Goal: Task Accomplishment & Management: Use online tool/utility

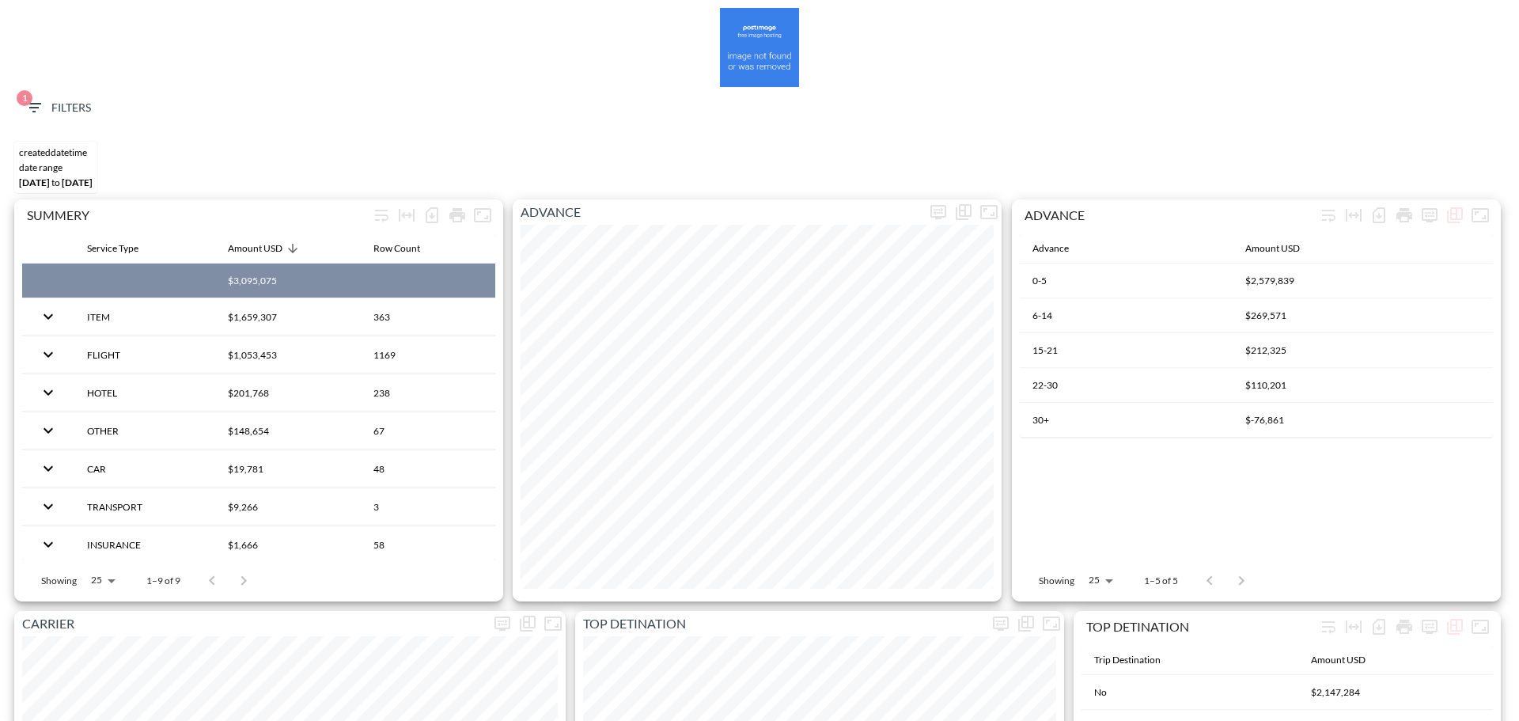
click at [78, 116] on span "1 Filters" at bounding box center [58, 108] width 66 height 20
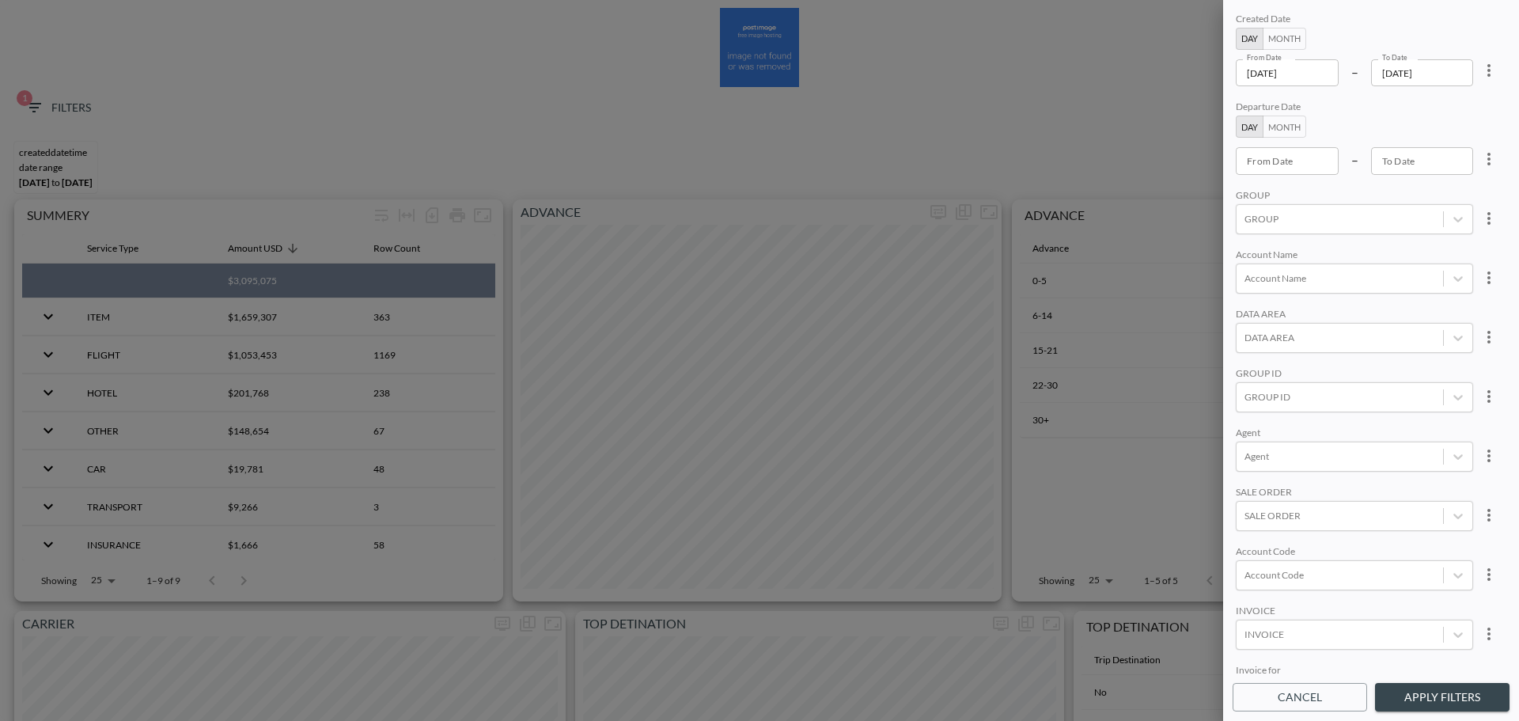
click at [1480, 64] on icon "more" at bounding box center [1488, 70] width 19 height 19
click at [1443, 104] on li "Clear" at bounding box center [1430, 107] width 142 height 28
type input "YYYY-MM-DD"
click at [1291, 160] on input "YYYY-MM-DD" at bounding box center [1287, 160] width 103 height 27
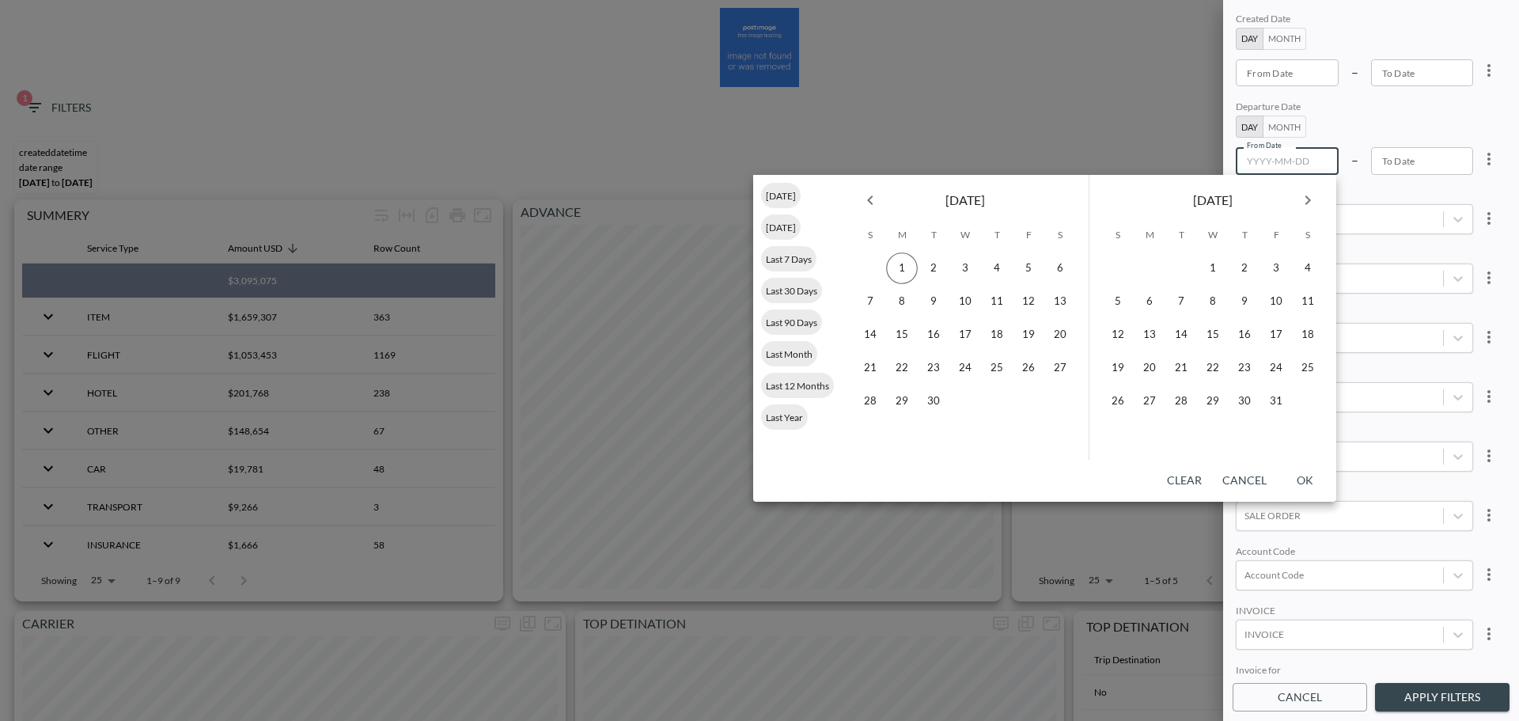
click at [866, 204] on icon "Previous month" at bounding box center [870, 200] width 19 height 19
click at [1022, 272] on button "1" at bounding box center [1029, 268] width 32 height 32
type input "[DATE]"
type input "YYYY-MM-DD"
click at [871, 426] on button "31" at bounding box center [870, 435] width 32 height 32
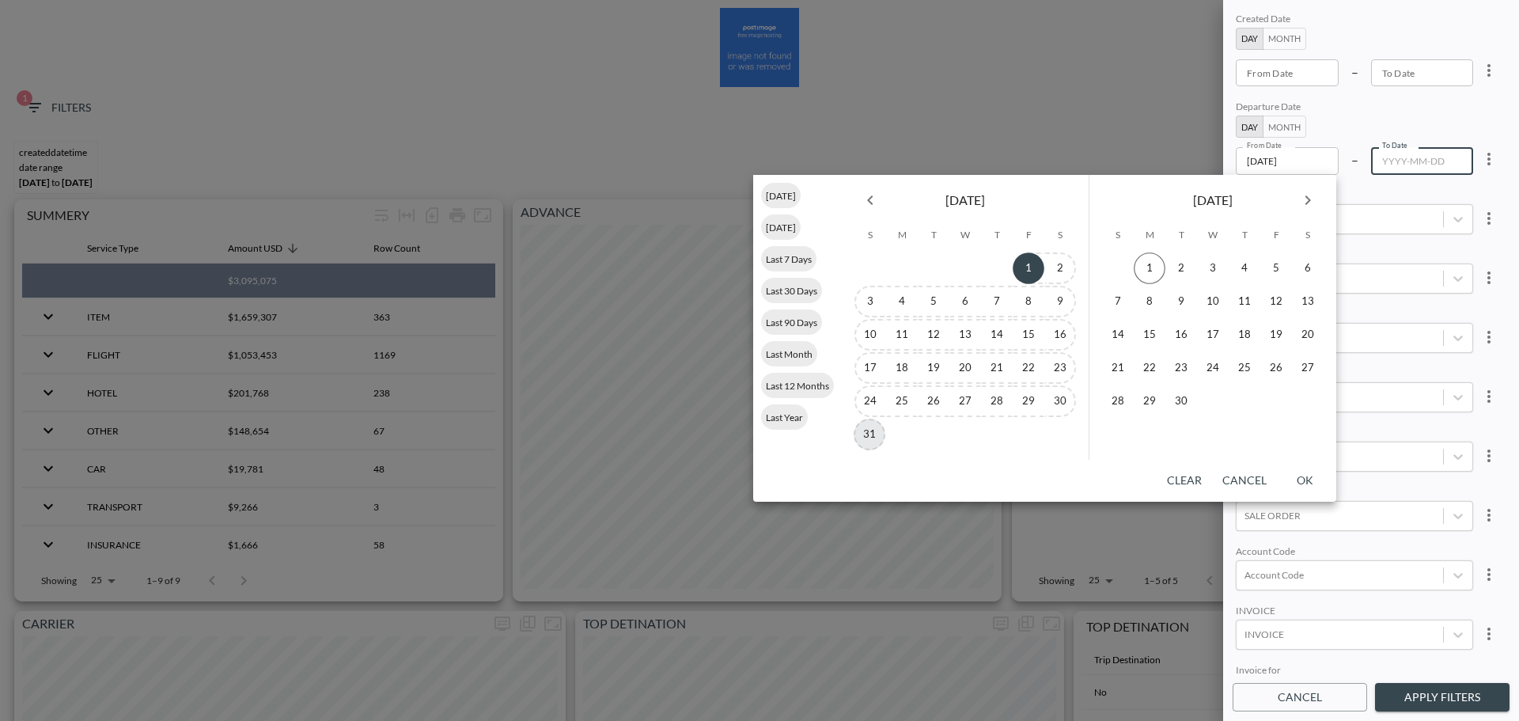
type input "[DATE]"
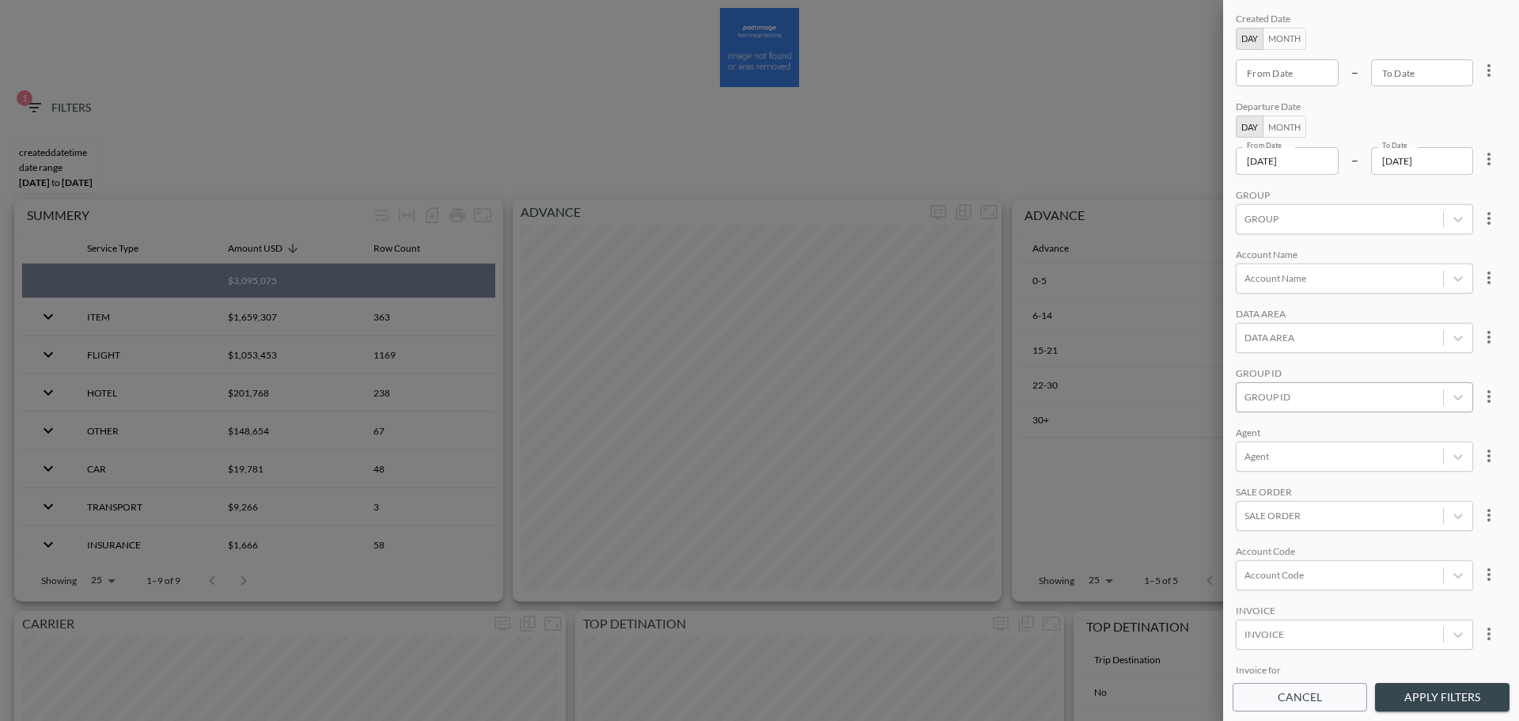
click at [1292, 383] on div "GROUP ID" at bounding box center [1354, 397] width 237 height 30
click at [1240, 286] on input "LiveU" at bounding box center [1247, 291] width 33 height 33
type input "li"
click at [1362, 114] on div "Departure Date" at bounding box center [1354, 107] width 237 height 15
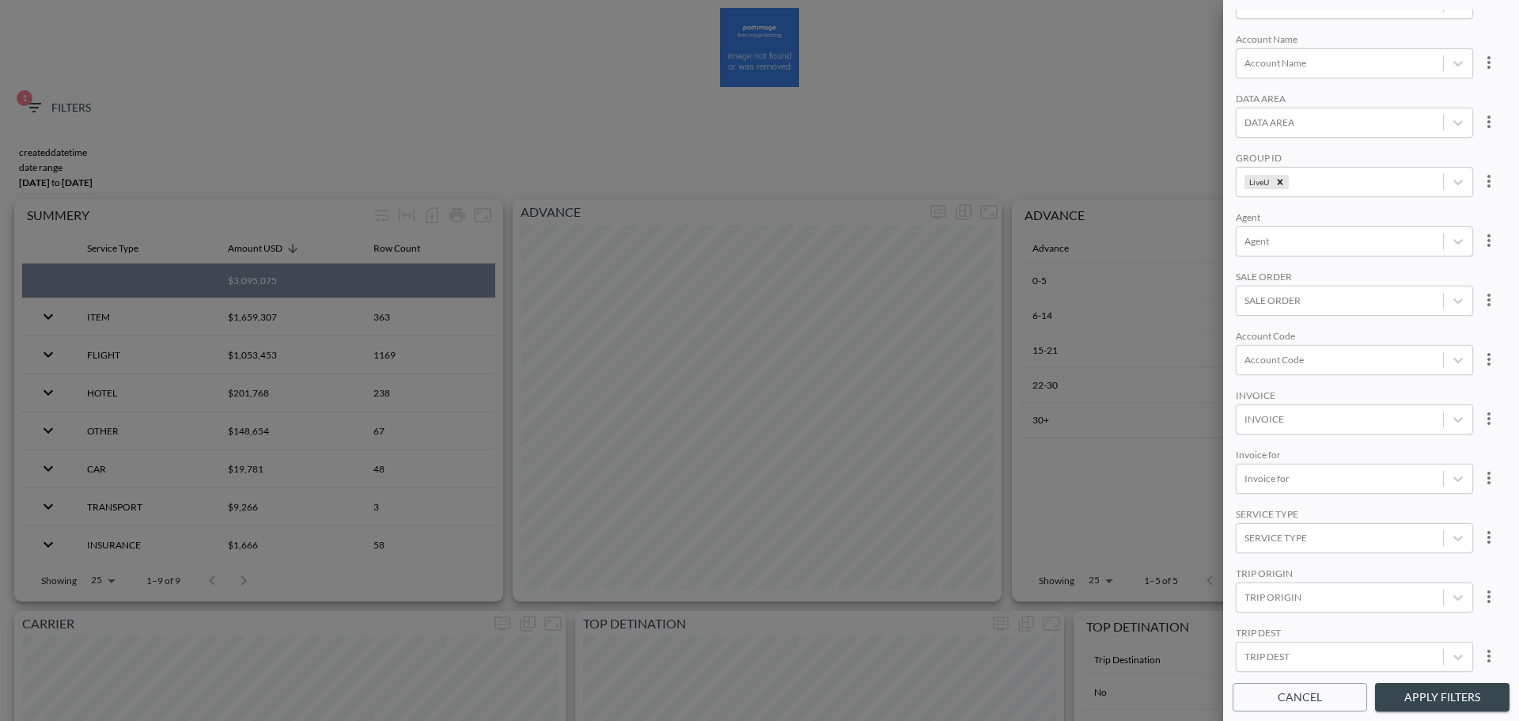
click at [1314, 508] on div "SERVICE TYPE" at bounding box center [1354, 515] width 237 height 15
click at [1311, 522] on body "BI.P.EYE, Interactive Analytics Dashboards 1 Filters CREATEDDATETIME DATE RANGE…" at bounding box center [759, 360] width 1519 height 721
click at [1297, 371] on div "FLIGHT" at bounding box center [1371, 364] width 277 height 25
click at [1409, 699] on button "Apply Filters" at bounding box center [1442, 697] width 134 height 29
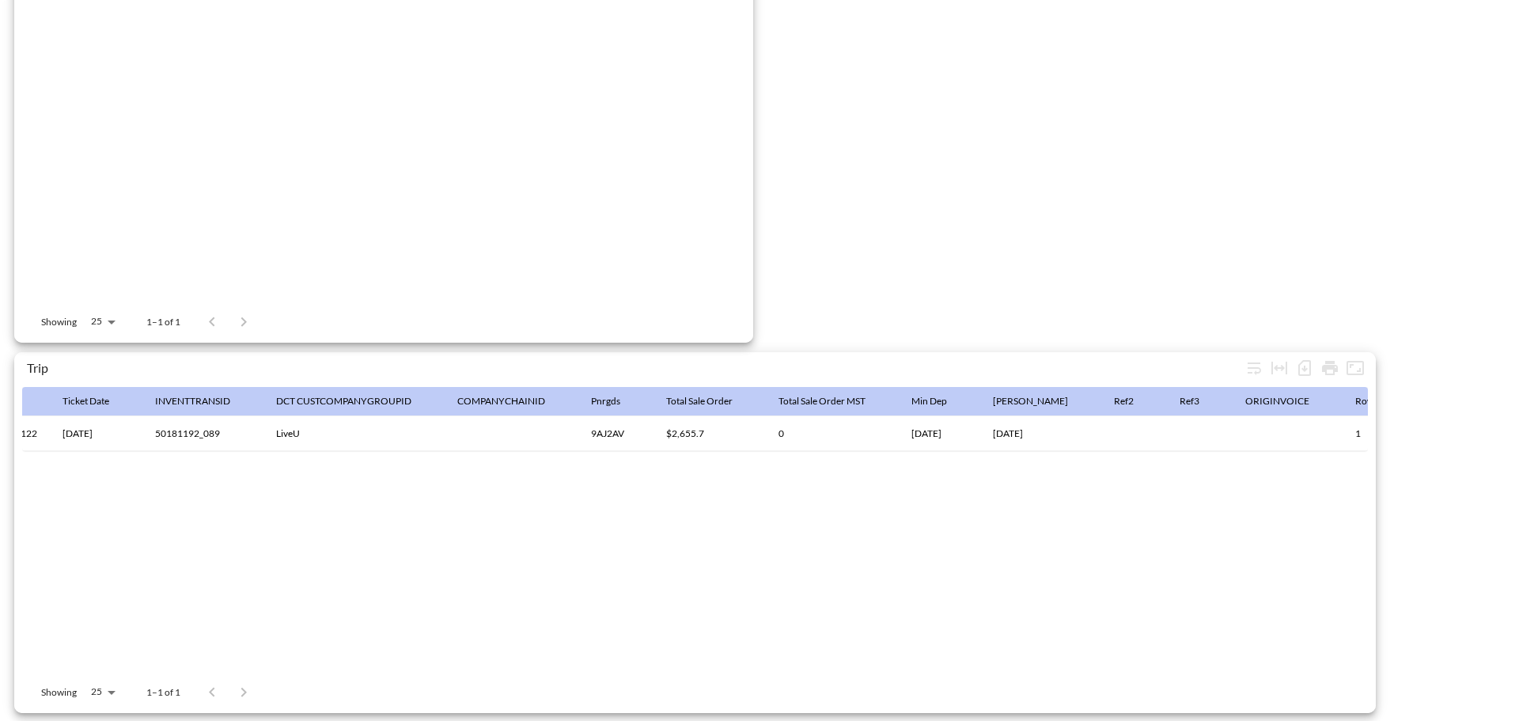
scroll to position [0, 2772]
click at [1305, 358] on icon "Number of rows selected for download: 1" at bounding box center [1304, 367] width 19 height 19
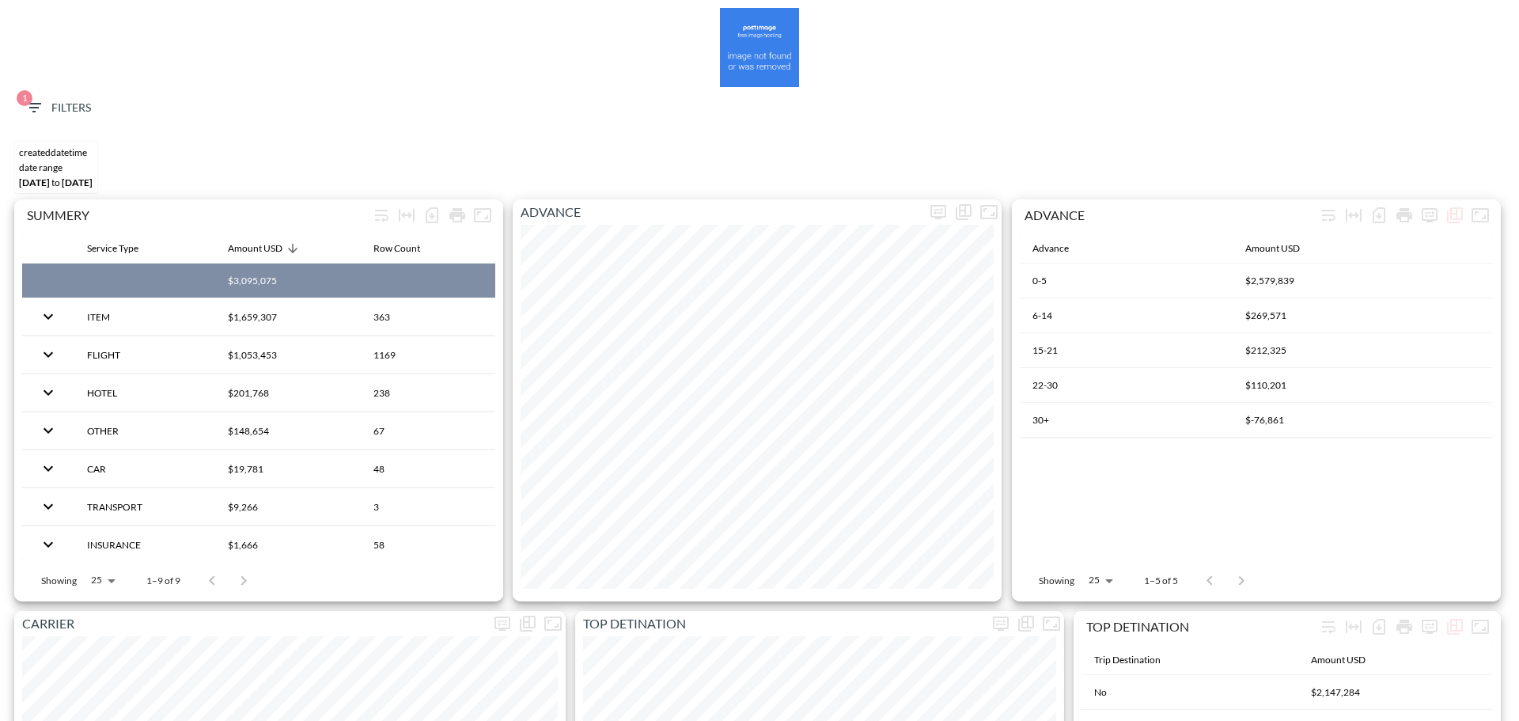
click at [31, 110] on icon "button" at bounding box center [34, 107] width 19 height 19
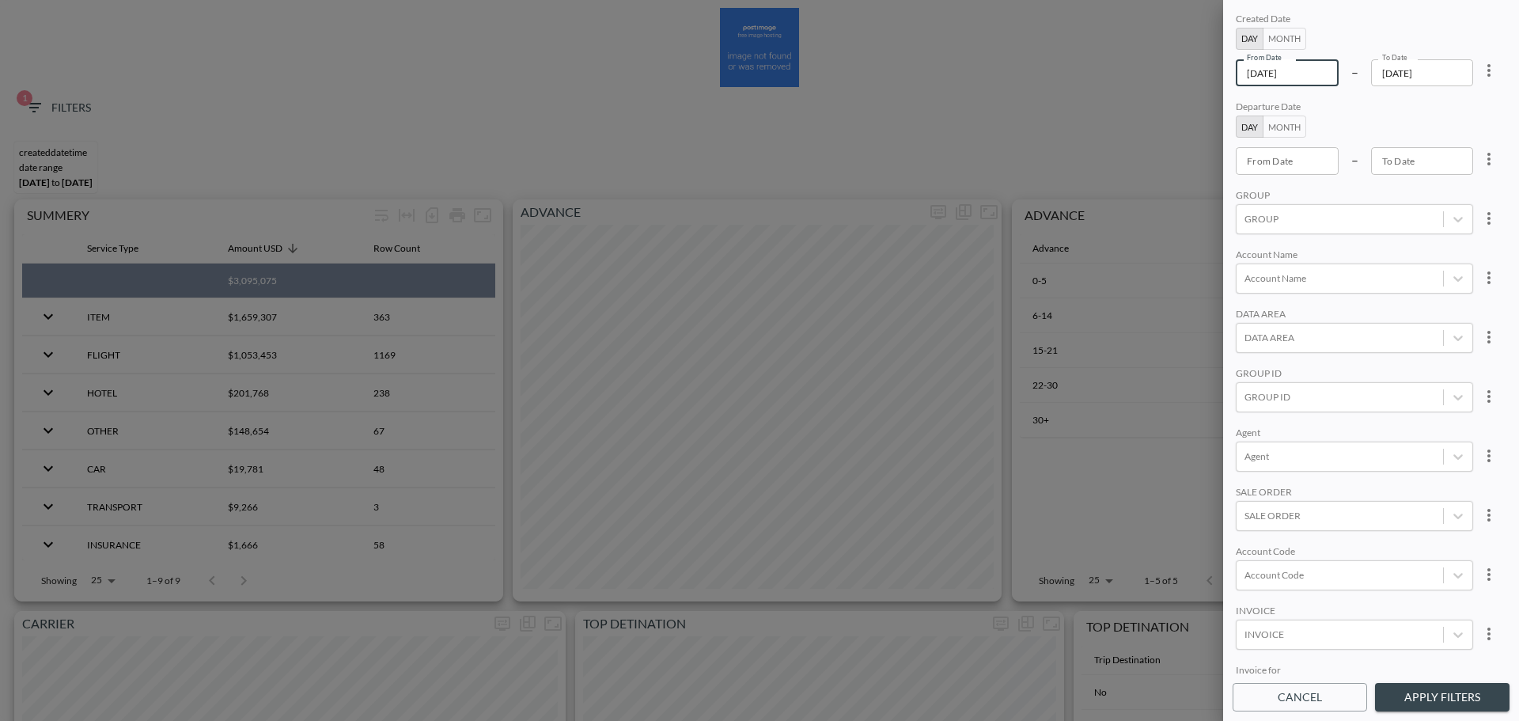
click at [1322, 80] on input "[DATE]" at bounding box center [1287, 72] width 103 height 27
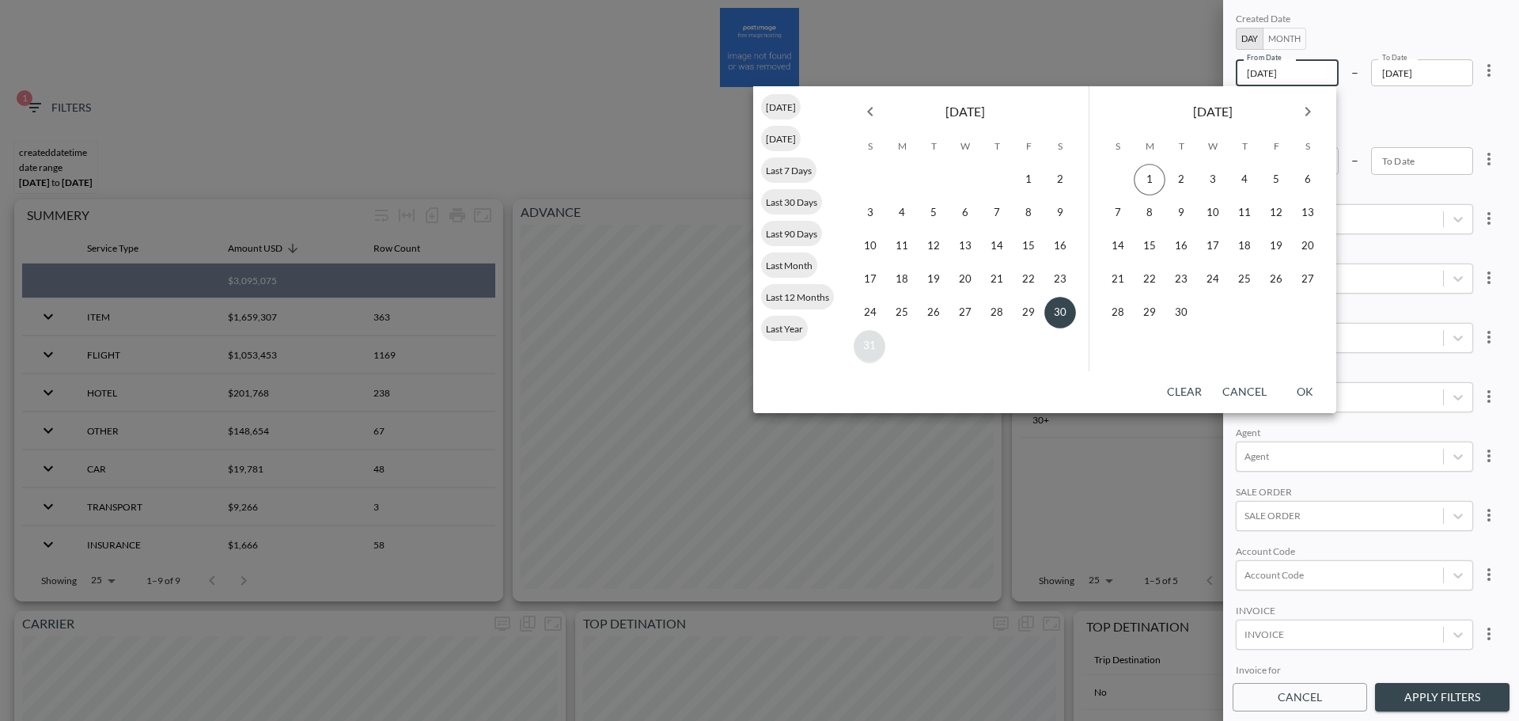
click at [859, 345] on button "31" at bounding box center [870, 346] width 32 height 32
type input "[DATE]"
click at [866, 347] on button "31" at bounding box center [870, 346] width 32 height 32
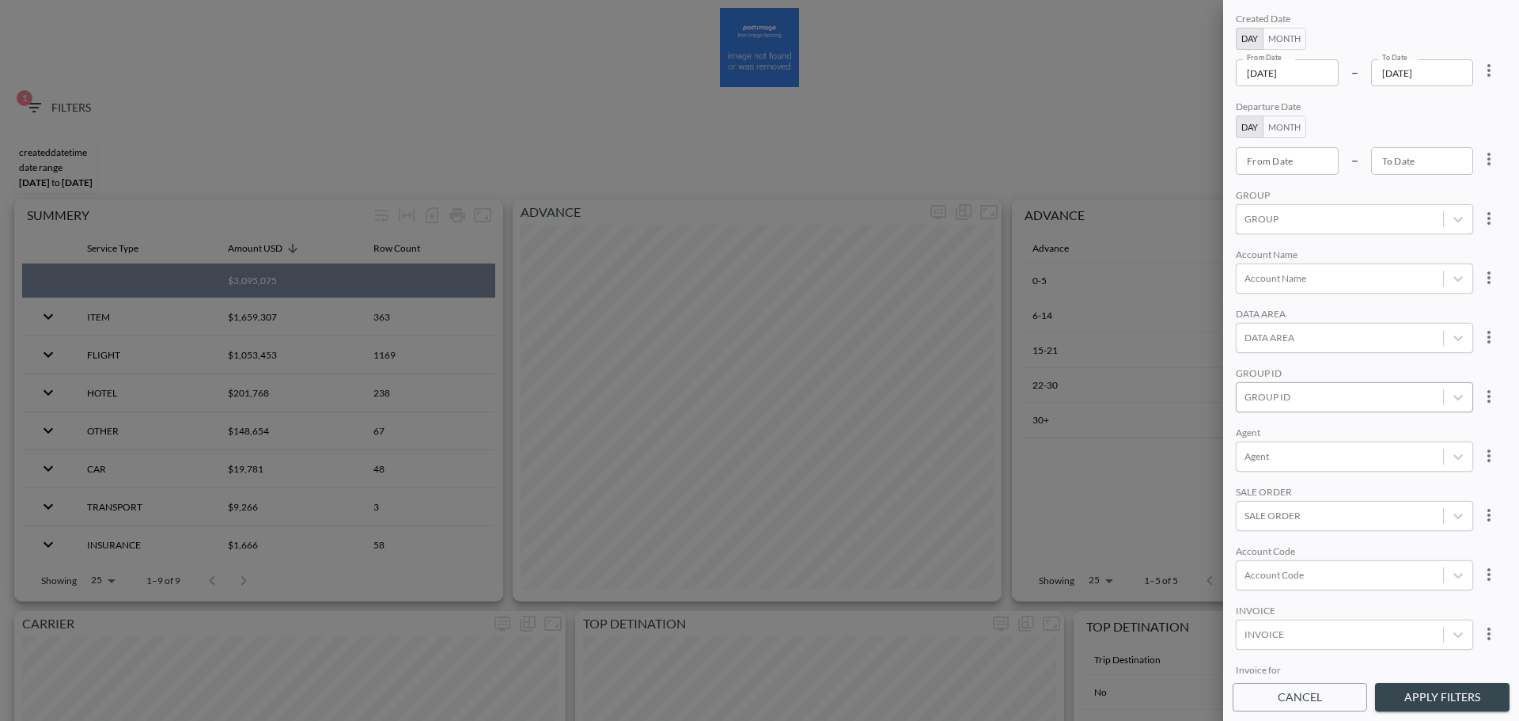
click at [1332, 392] on div at bounding box center [1339, 396] width 191 height 15
click at [1242, 290] on input "AppsFlyer" at bounding box center [1247, 291] width 33 height 33
click at [1242, 311] on input "APPSFLYER" at bounding box center [1247, 317] width 33 height 33
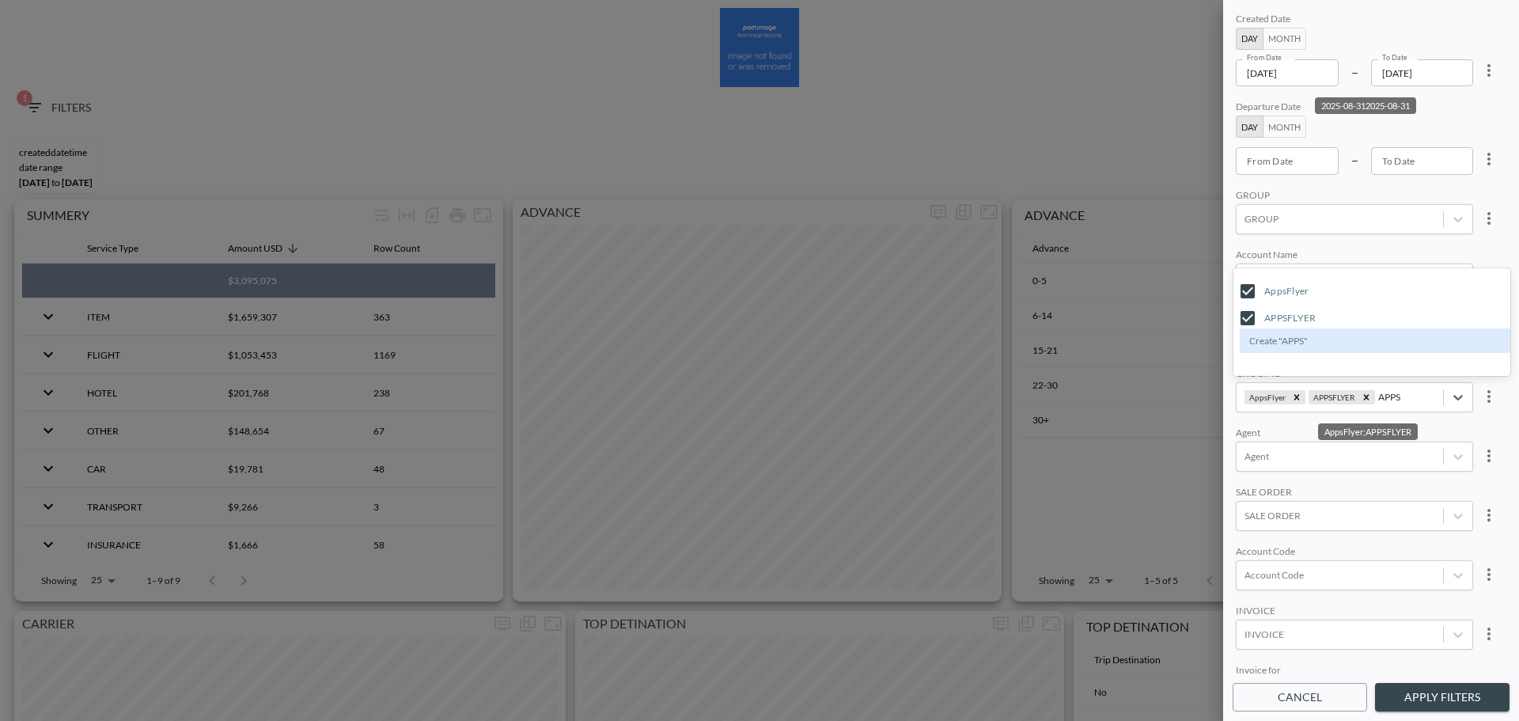
type input "APPS"
click at [1335, 236] on div "Created Date Day Month From Date 2025-08-31 From Date – To Date 2025-08-31 To D…" at bounding box center [1371, 341] width 277 height 665
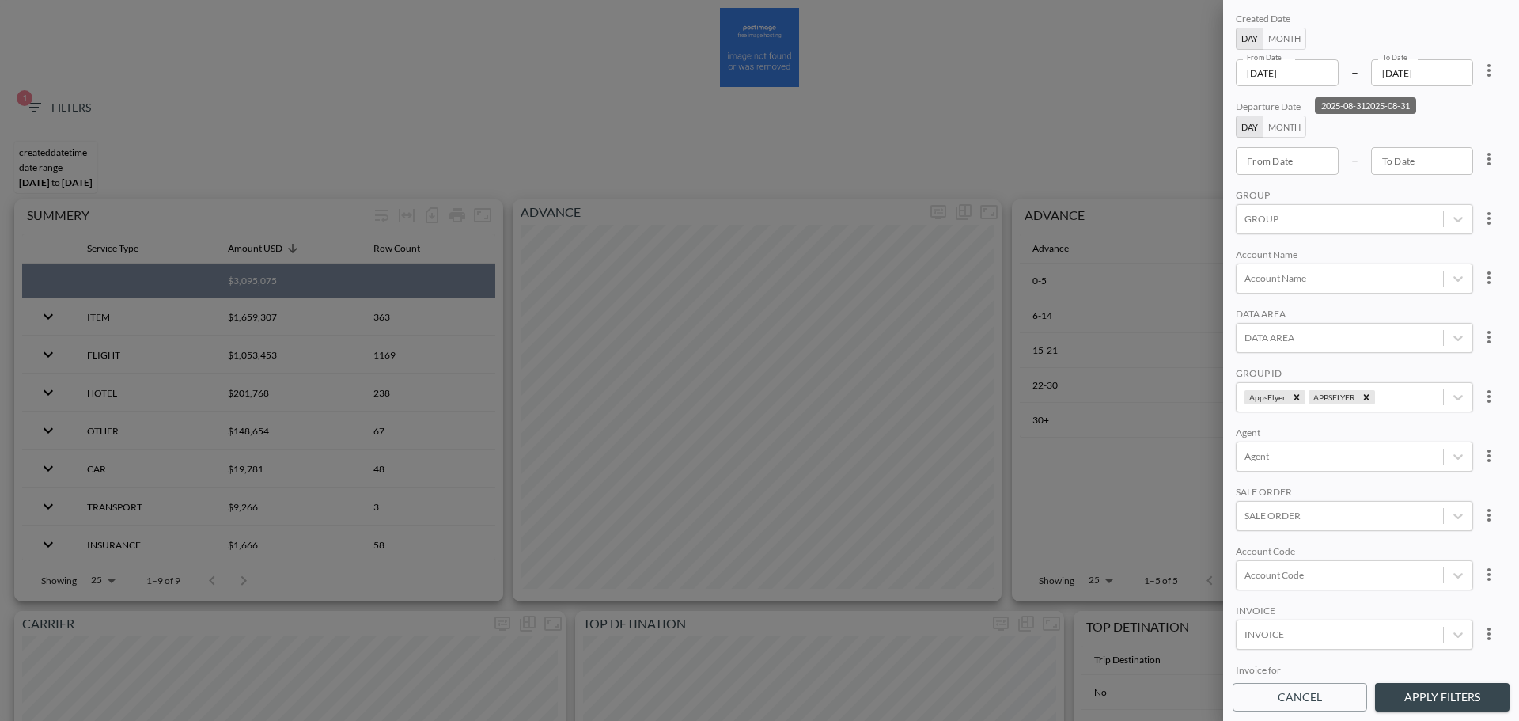
click at [1404, 699] on button "Apply Filters" at bounding box center [1442, 697] width 134 height 29
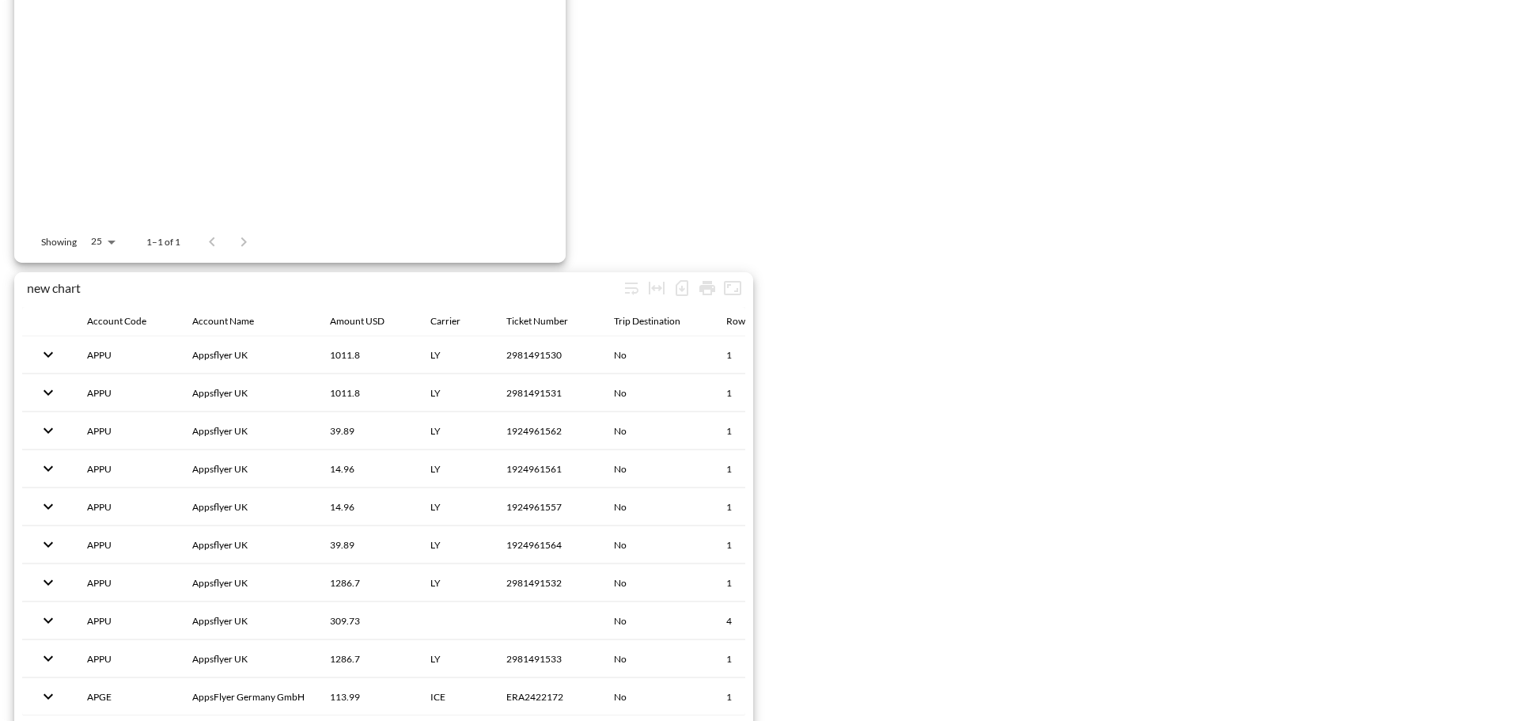
scroll to position [2294, 0]
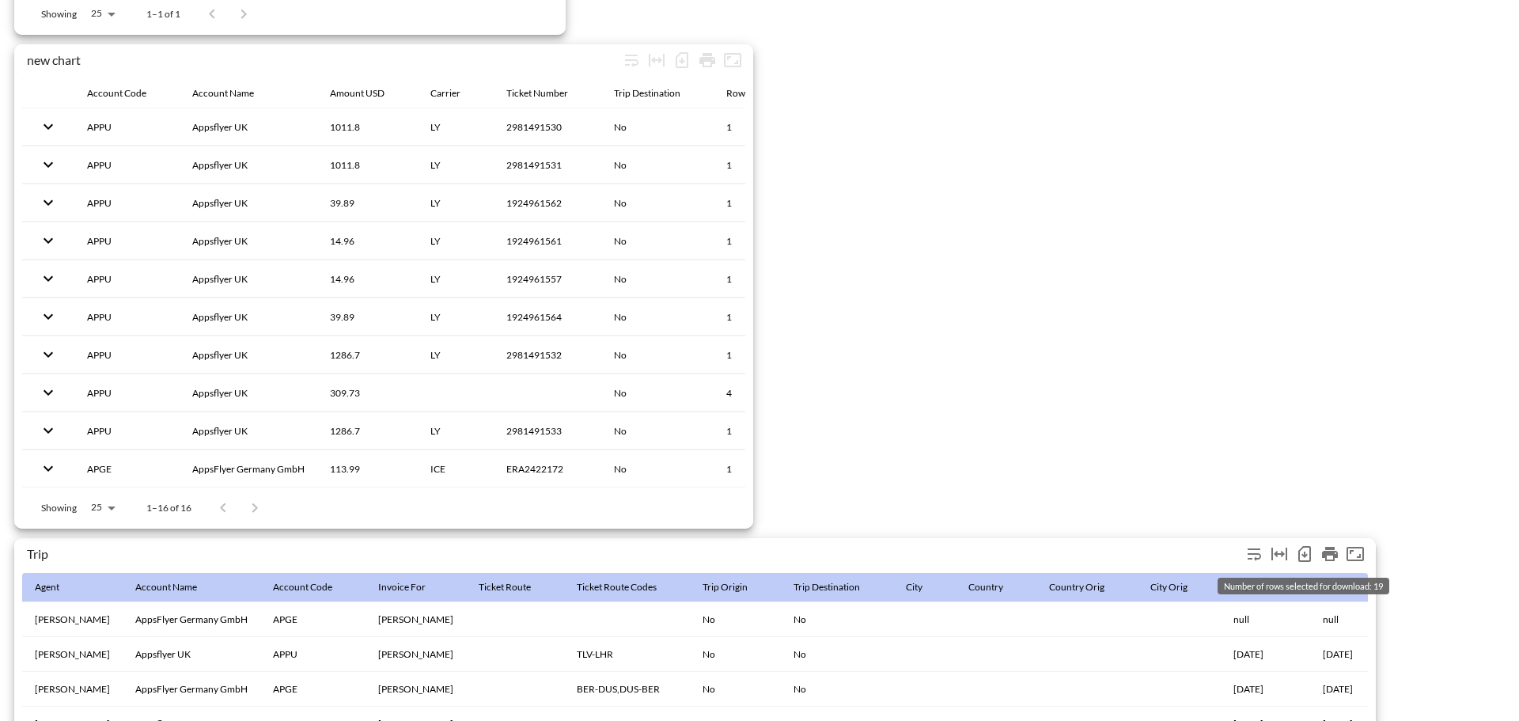
click at [1308, 554] on icon "Number of rows selected for download: 19" at bounding box center [1304, 553] width 19 height 19
